Goal: Find specific page/section: Find specific page/section

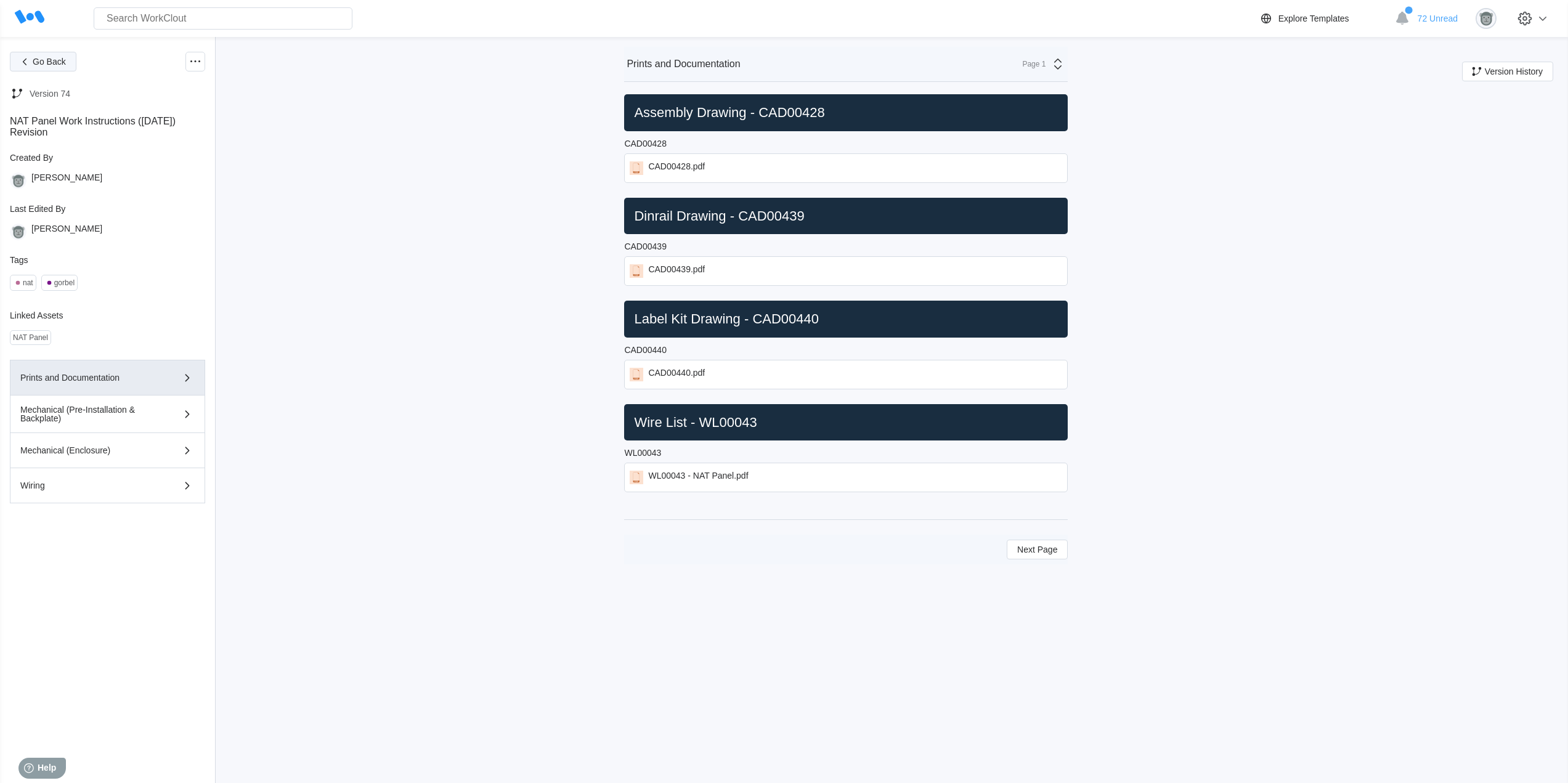
click at [59, 61] on span "Go Back" at bounding box center [50, 61] width 34 height 9
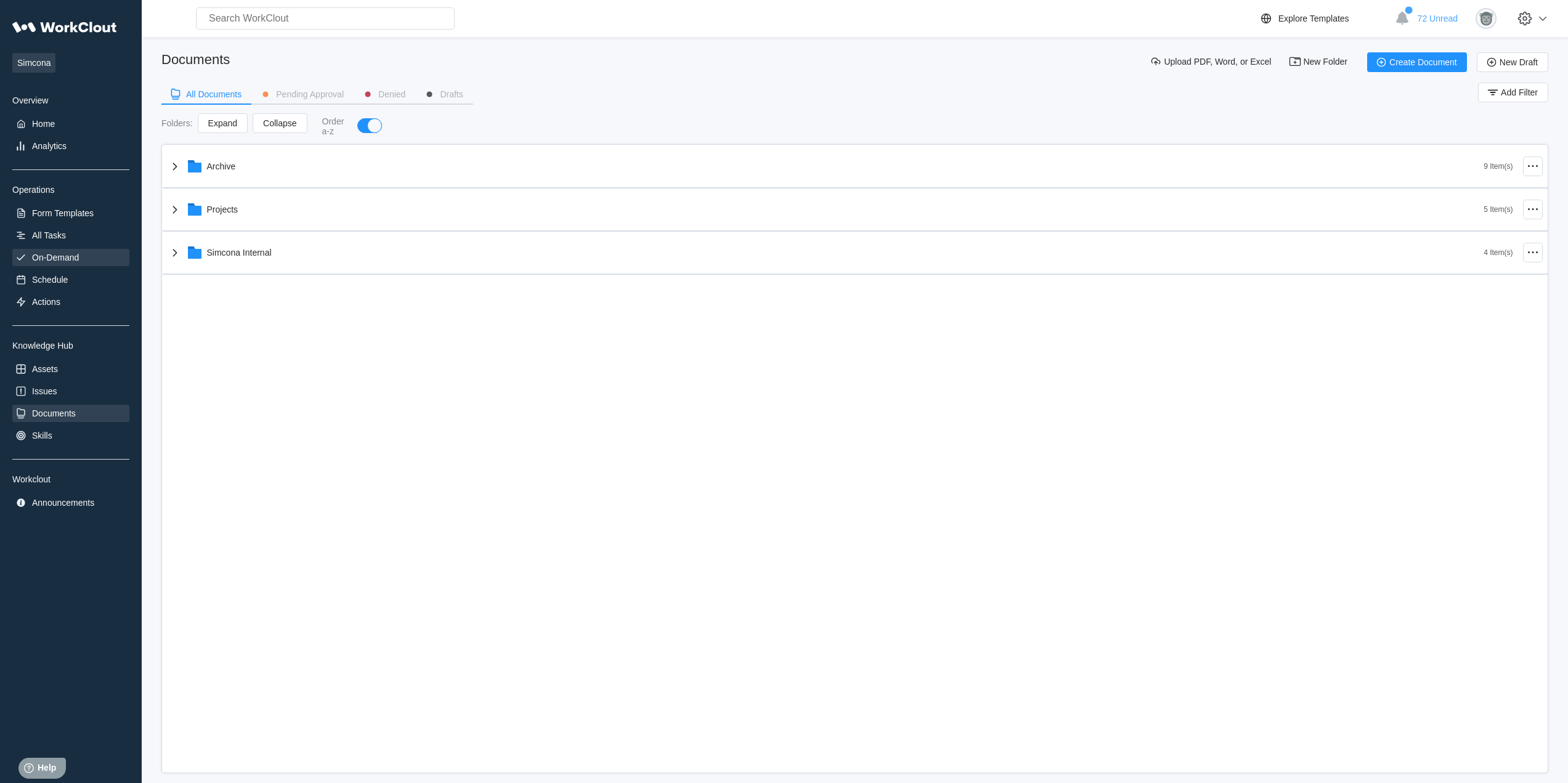
click at [85, 264] on div "On-Demand" at bounding box center [71, 258] width 117 height 18
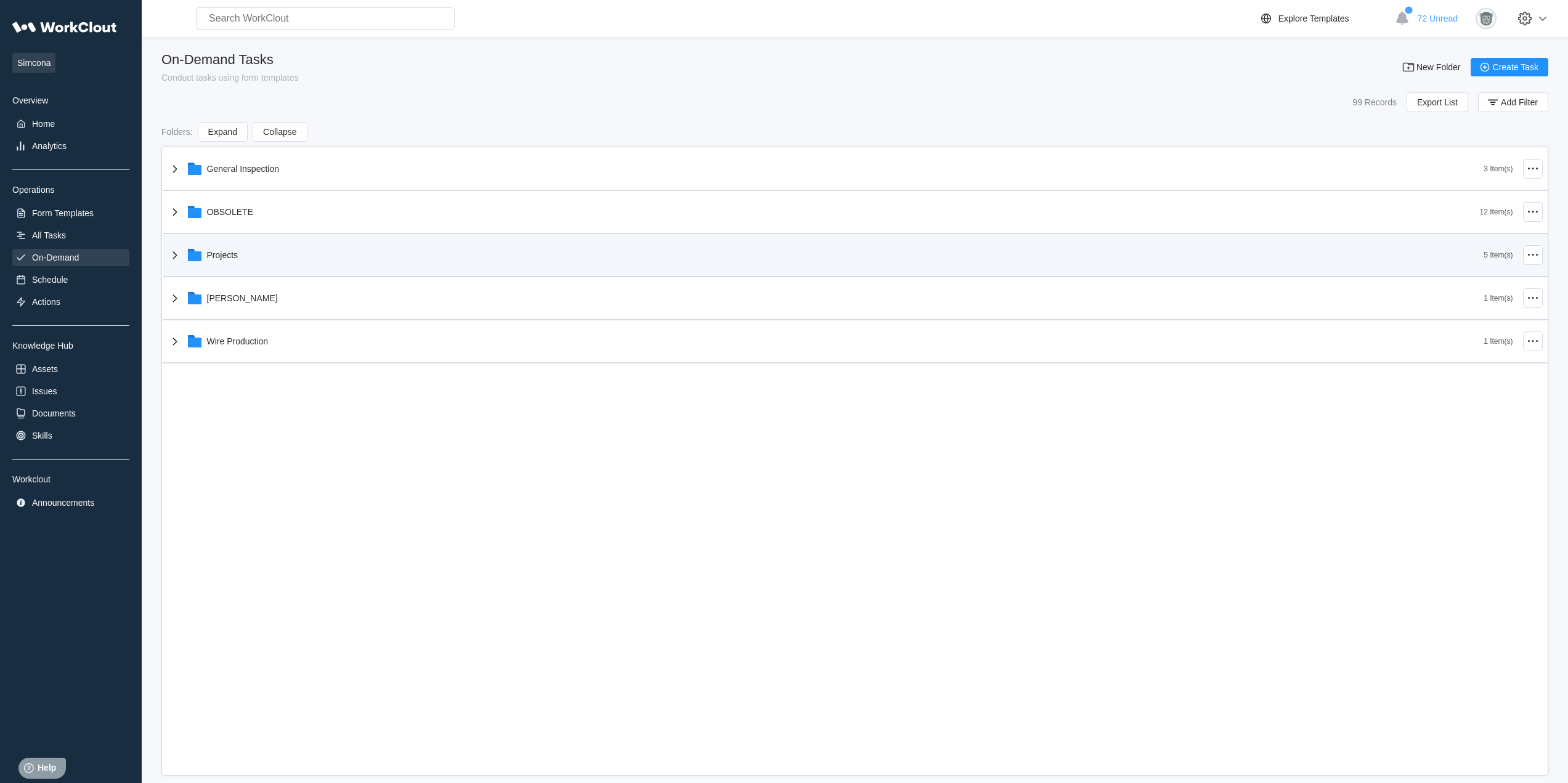
click at [253, 260] on div "Projects" at bounding box center [826, 255] width 1317 height 32
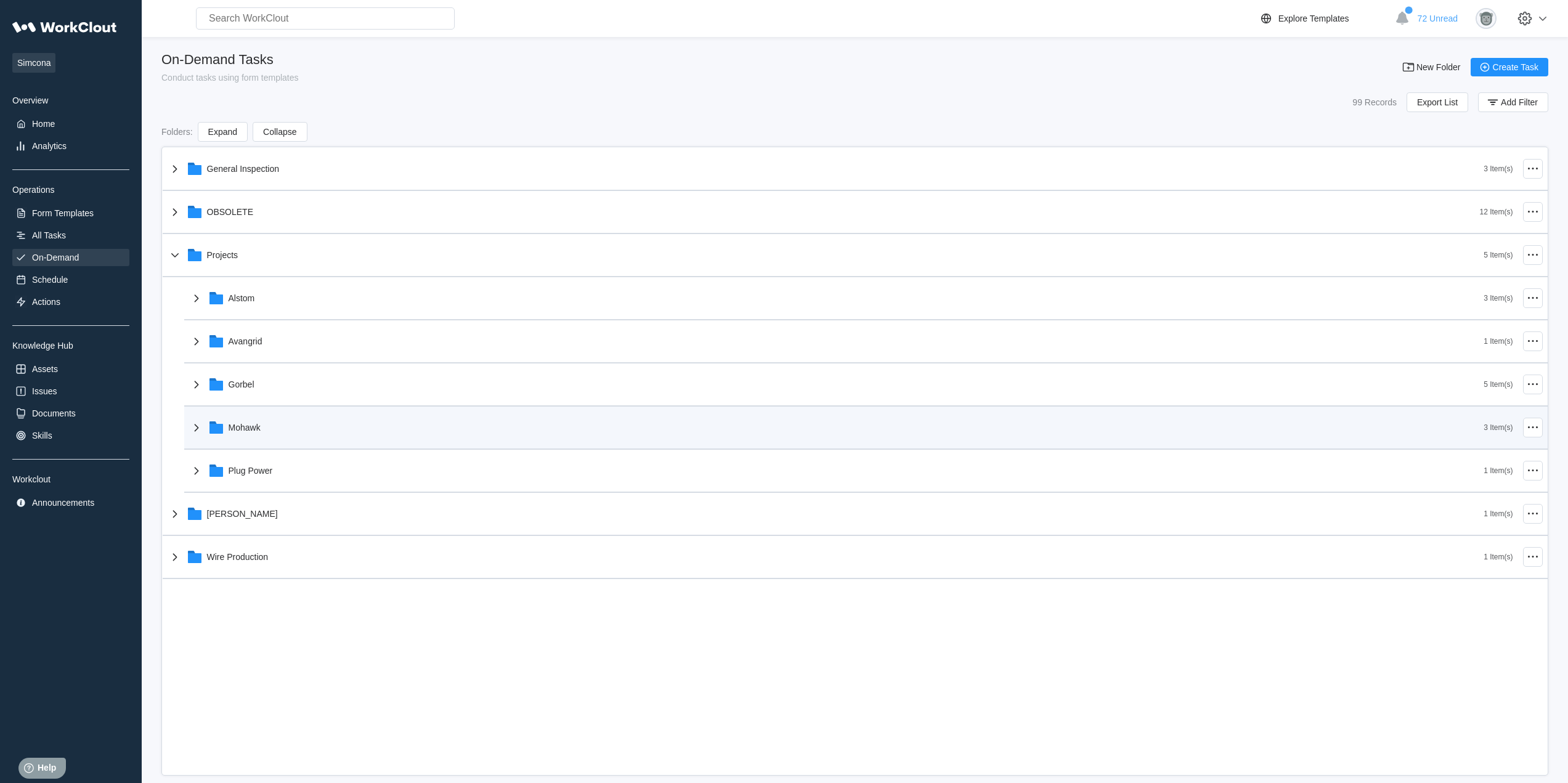
click at [261, 441] on div "Mohawk" at bounding box center [837, 428] width 1295 height 32
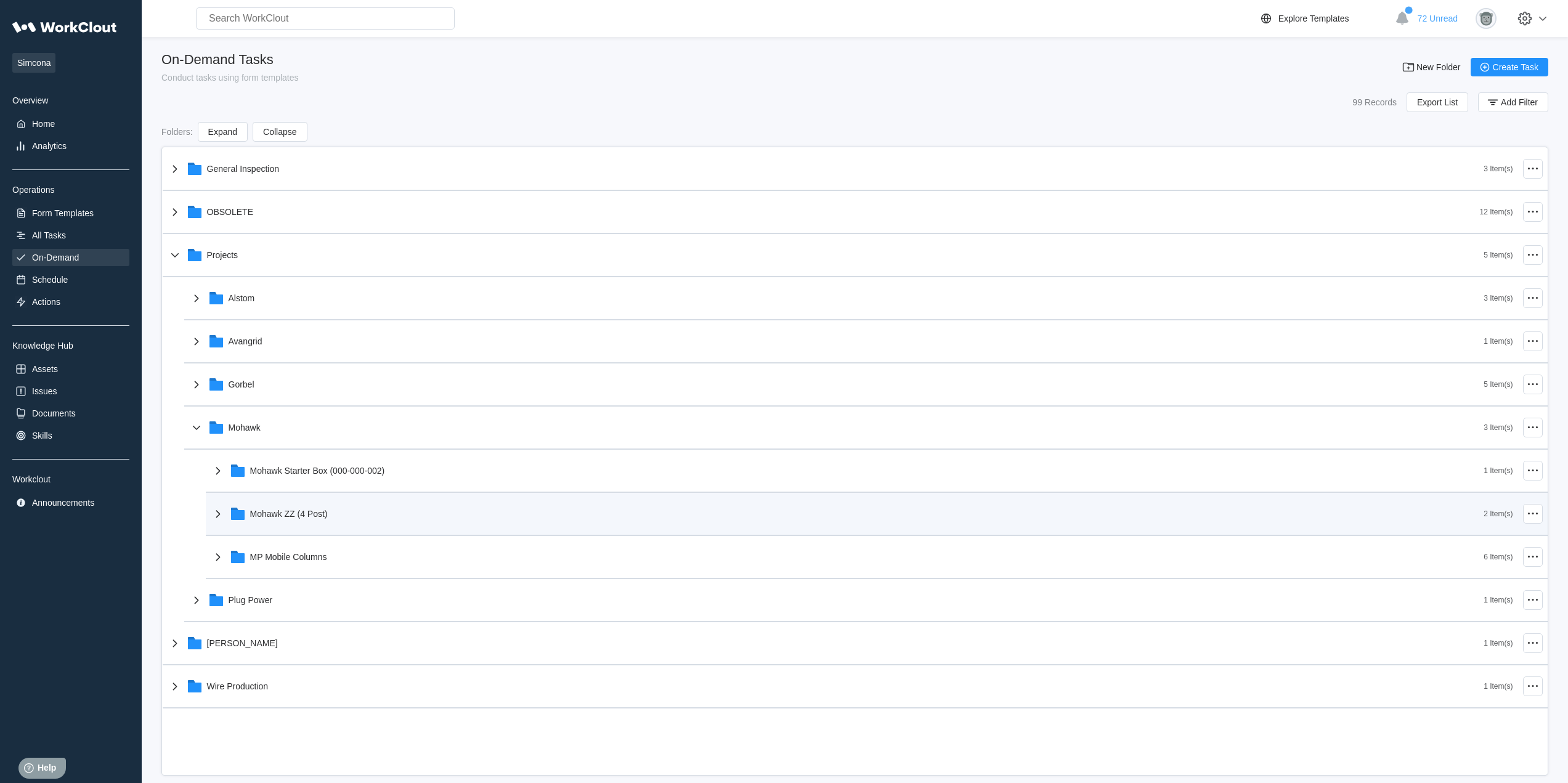
click at [326, 514] on div "Mohawk ZZ (4 Post)" at bounding box center [289, 514] width 78 height 10
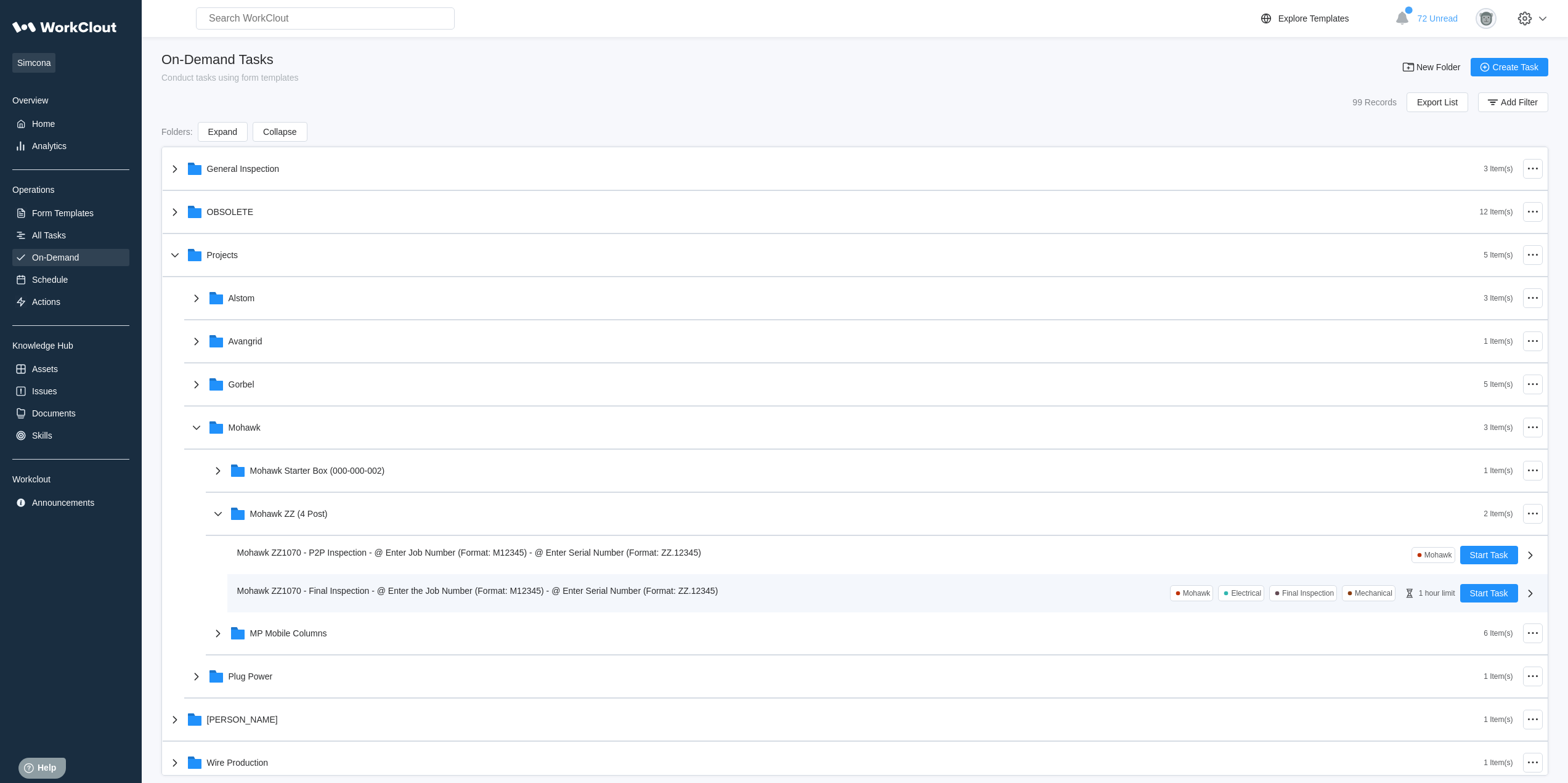
click at [428, 590] on span "Mohawk ZZ1070 - Final Inspection - @ Enter the Job Number (Format: M12345) - @ …" at bounding box center [478, 591] width 481 height 10
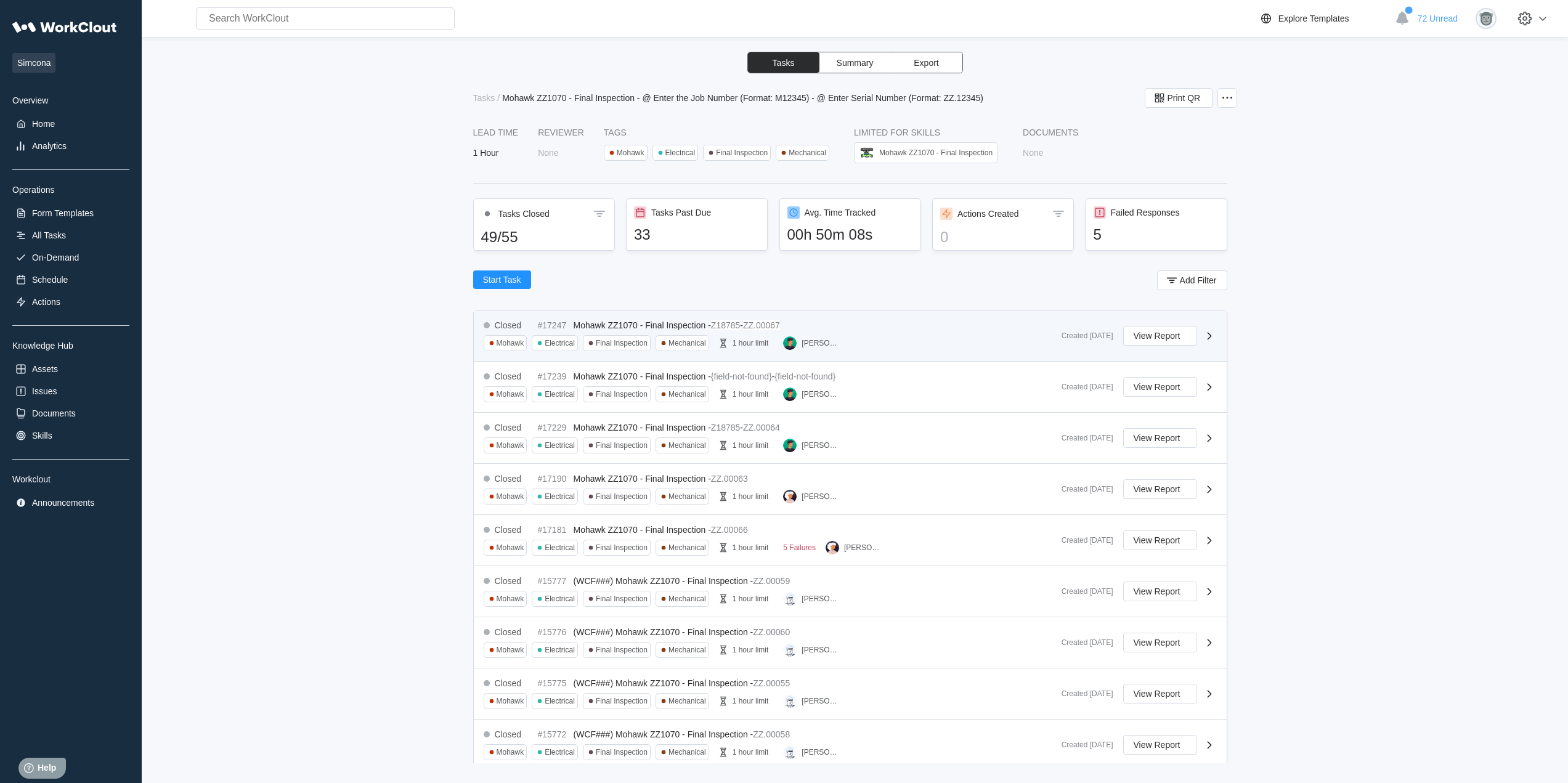
click at [819, 337] on div "[PERSON_NAME]" at bounding box center [814, 343] width 62 height 16
